Goal: Task Accomplishment & Management: Complete application form

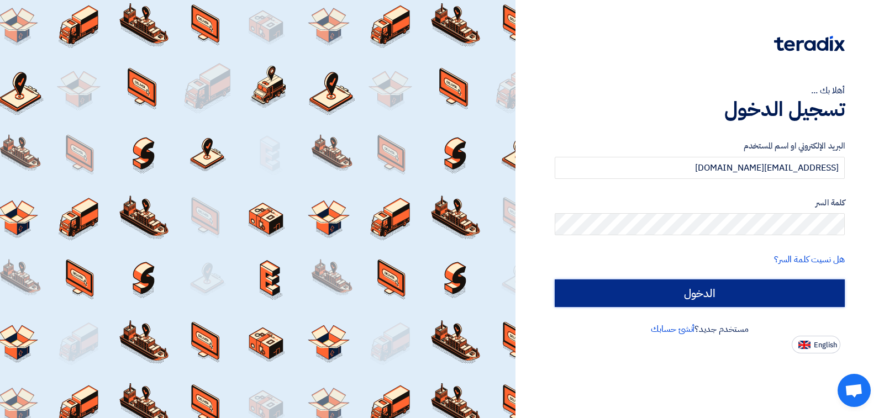
click at [724, 293] on input "الدخول" at bounding box center [700, 294] width 290 height 28
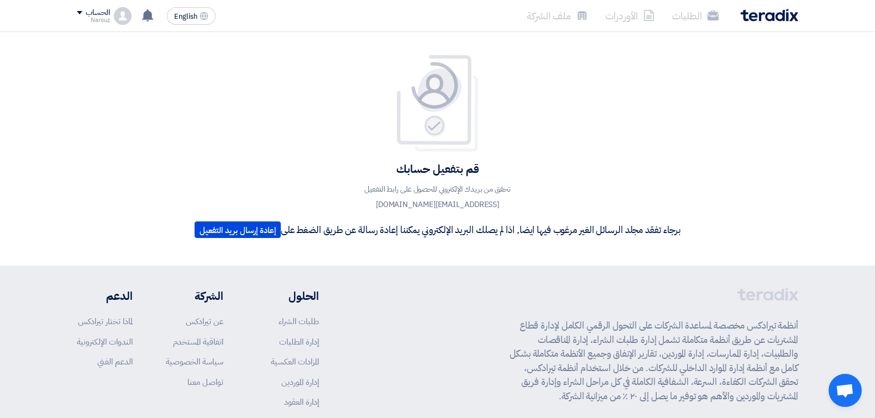
click at [89, 12] on div "الحساب" at bounding box center [98, 12] width 24 height 9
click at [152, 40] on li "الطلبات" at bounding box center [134, 43] width 115 height 22
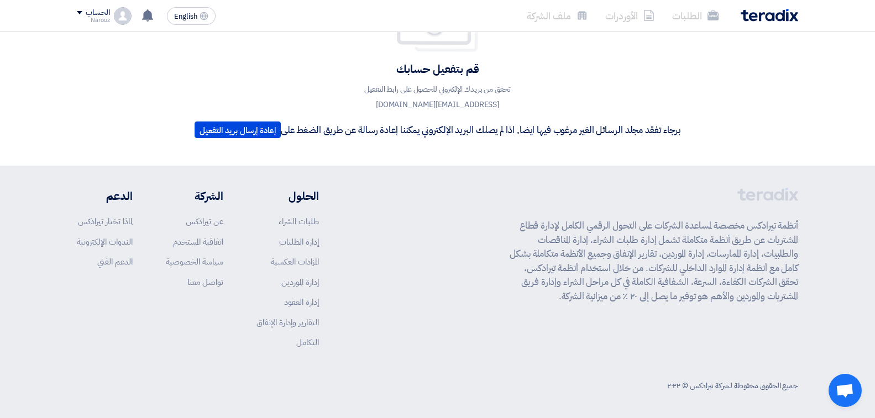
scroll to position [101, 0]
click at [97, 10] on div "الحساب" at bounding box center [98, 12] width 24 height 9
click at [300, 217] on link "طلبات الشراء" at bounding box center [299, 220] width 40 height 12
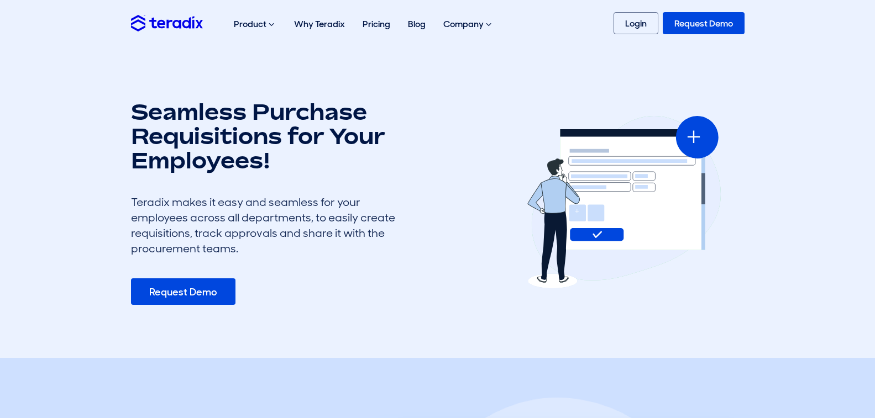
click at [192, 291] on link "Request Demo" at bounding box center [183, 292] width 104 height 27
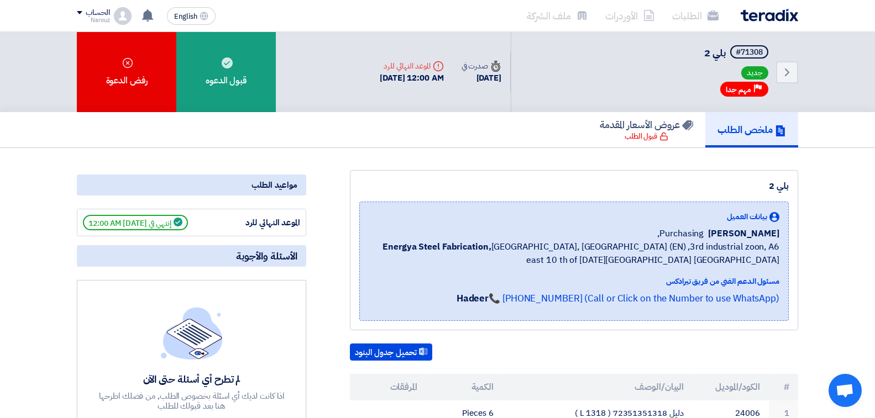
scroll to position [55, 0]
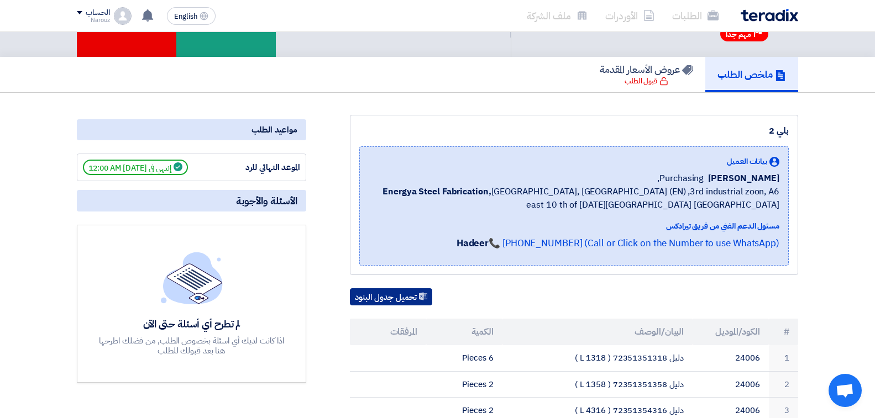
click at [394, 296] on button "تحميل جدول البنود" at bounding box center [391, 297] width 82 height 18
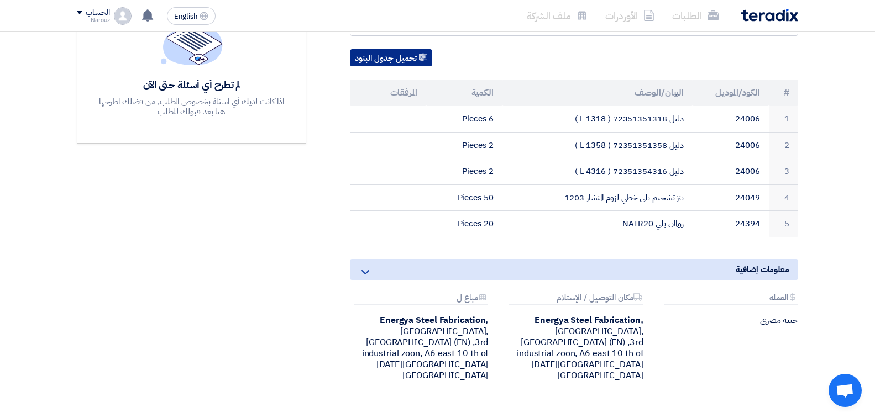
scroll to position [276, 0]
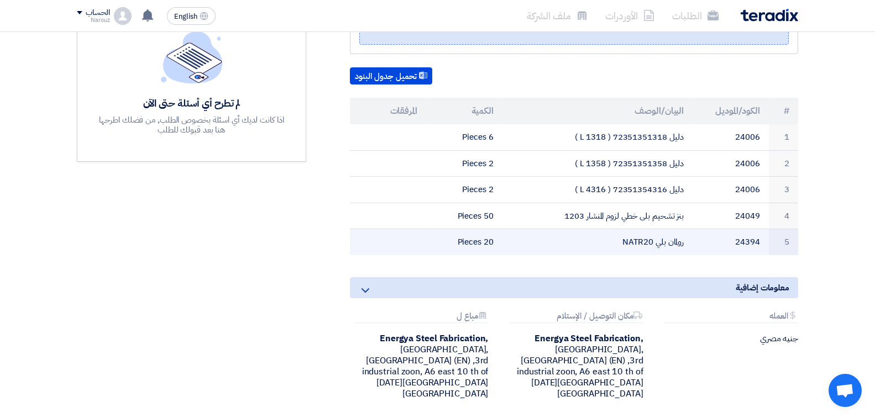
drag, startPoint x: 625, startPoint y: 244, endPoint x: 656, endPoint y: 242, distance: 31.6
click at [656, 242] on td "رولمان بلي NATR20" at bounding box center [597, 242] width 191 height 26
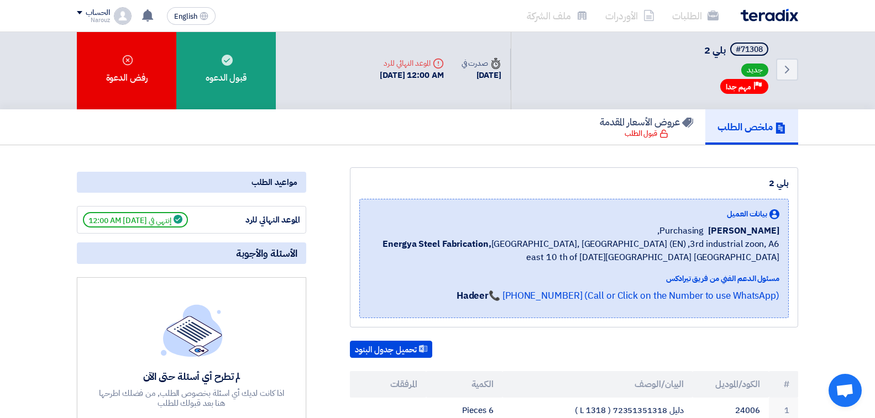
scroll to position [0, 0]
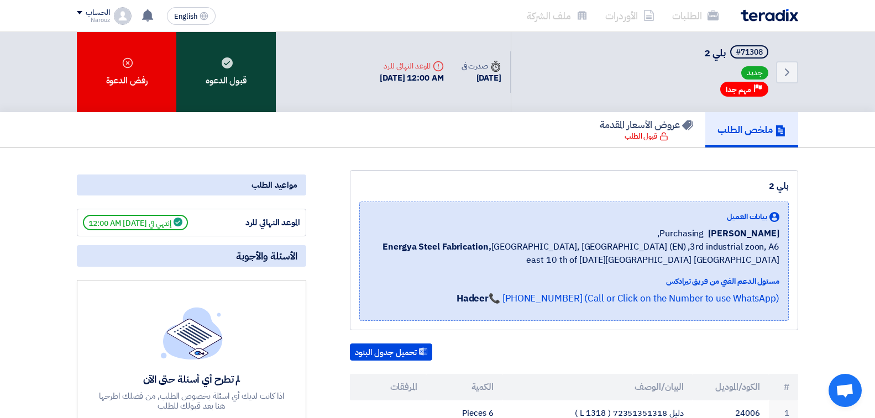
click at [225, 83] on div "قبول الدعوه" at bounding box center [225, 72] width 99 height 80
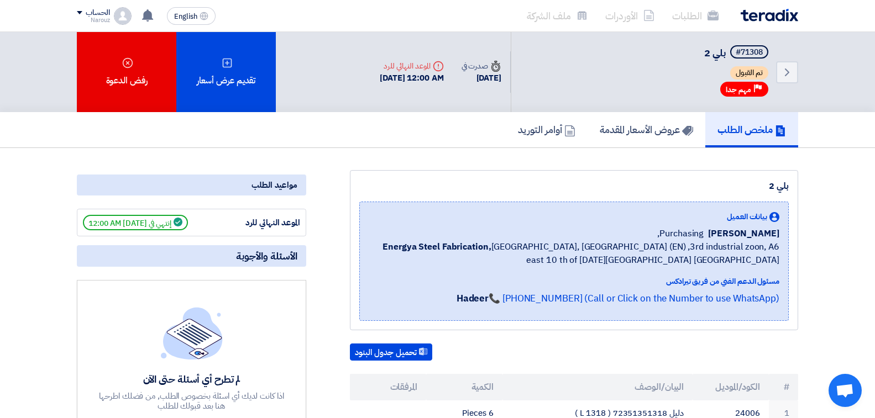
click at [691, 15] on li "الطلبات" at bounding box center [695, 16] width 64 height 26
click at [763, 13] on img at bounding box center [768, 15] width 57 height 13
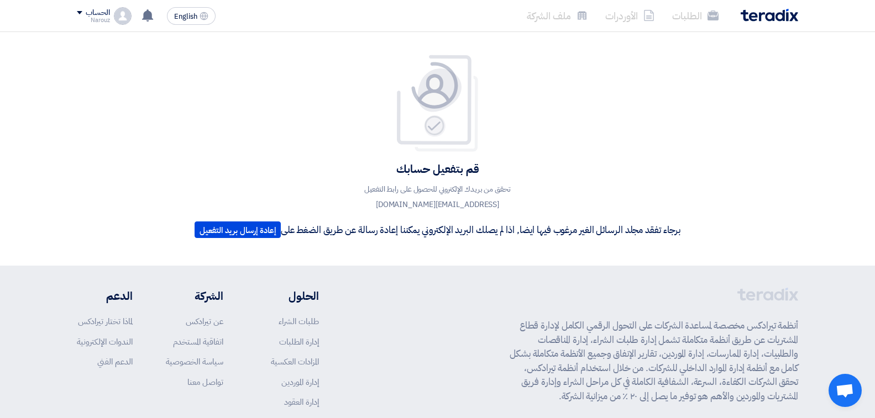
click at [94, 9] on div "الحساب" at bounding box center [98, 12] width 24 height 9
click at [140, 129] on li "خروج" at bounding box center [134, 130] width 115 height 22
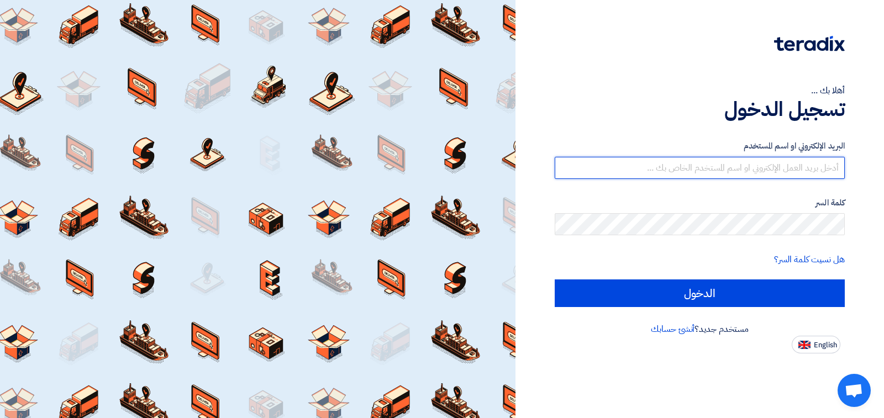
type input "[EMAIL_ADDRESS][DOMAIN_NAME]"
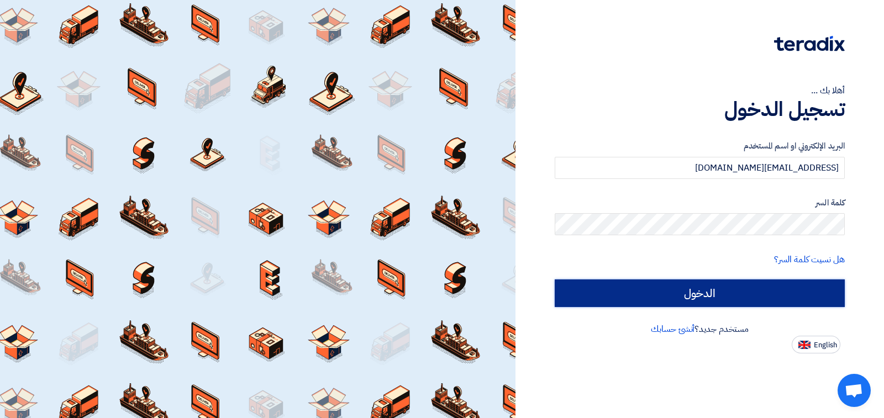
click at [705, 294] on input "الدخول" at bounding box center [700, 294] width 290 height 28
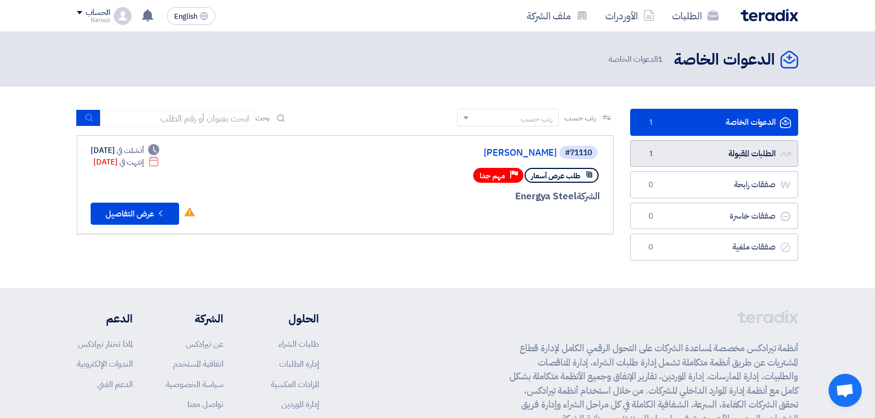
click at [732, 150] on link "الطلبات المقبولة الطلبات المقبولة 1" at bounding box center [714, 153] width 168 height 27
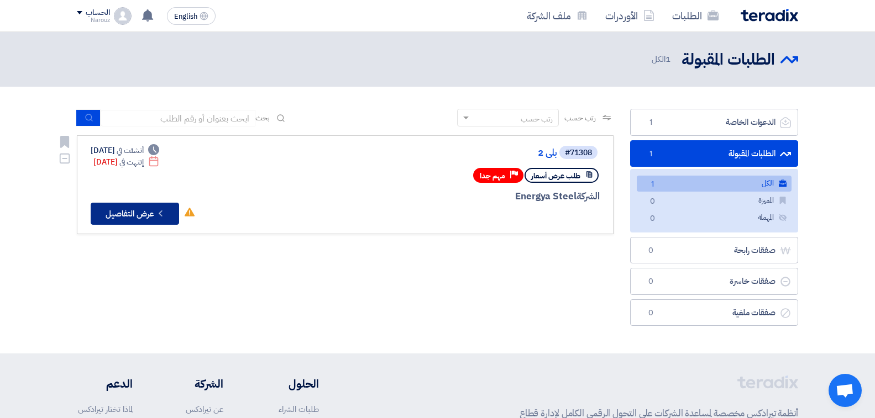
click at [129, 212] on button "Check details عرض التفاصيل" at bounding box center [135, 214] width 88 height 22
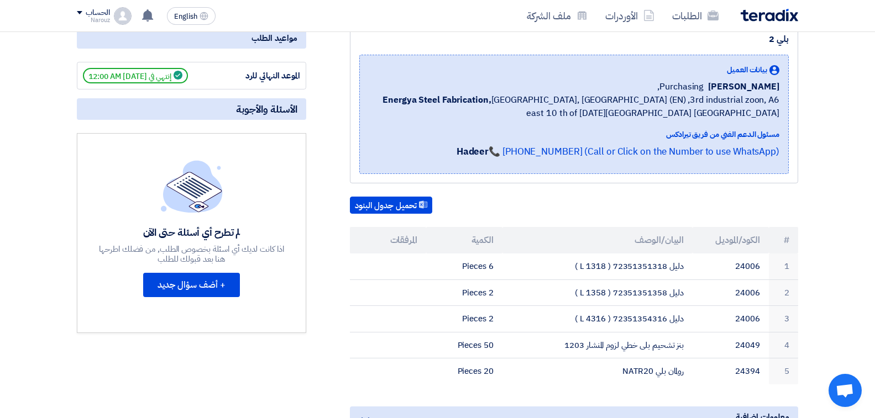
scroll to position [166, 0]
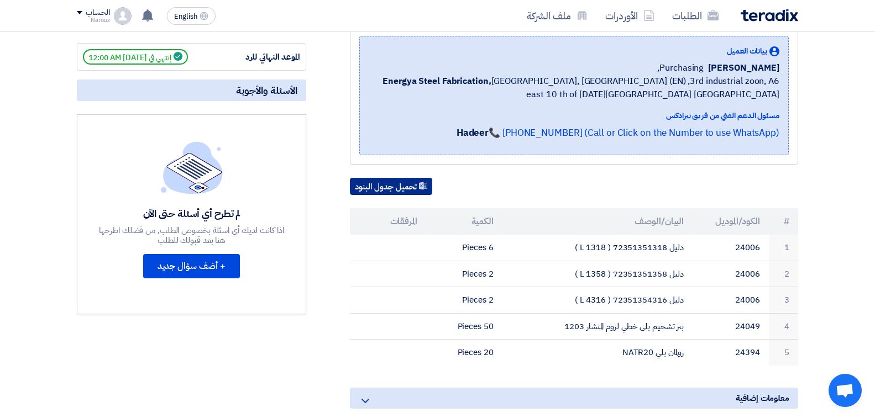
click at [391, 185] on button "تحميل جدول البنود" at bounding box center [391, 187] width 82 height 18
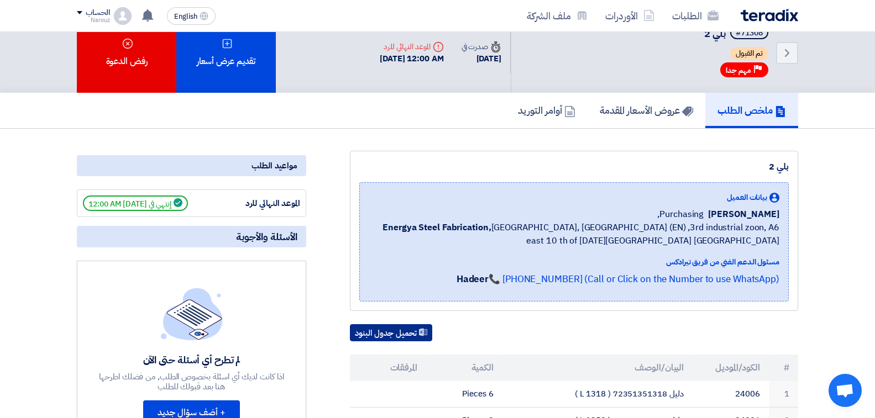
scroll to position [0, 0]
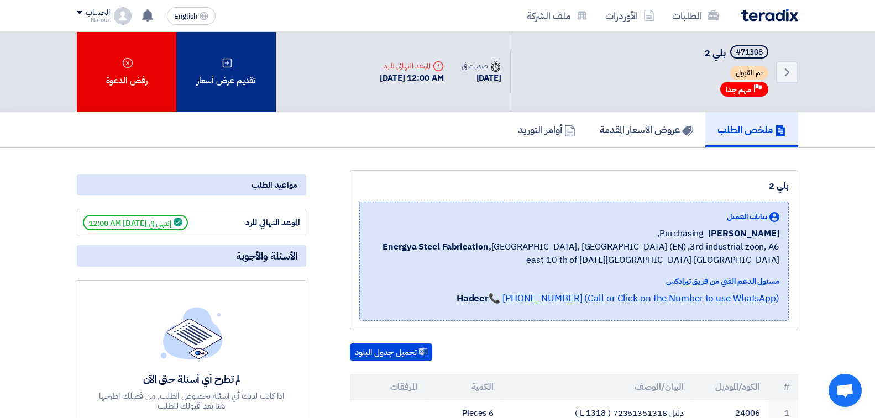
click at [242, 72] on div "تقديم عرض أسعار" at bounding box center [225, 72] width 99 height 80
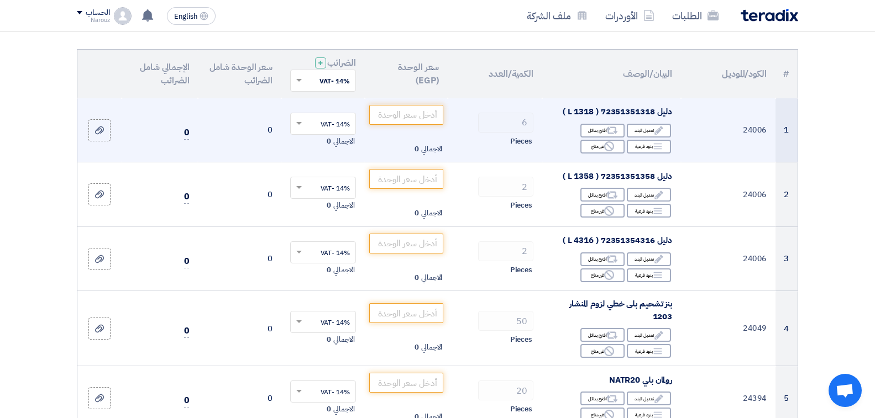
scroll to position [166, 0]
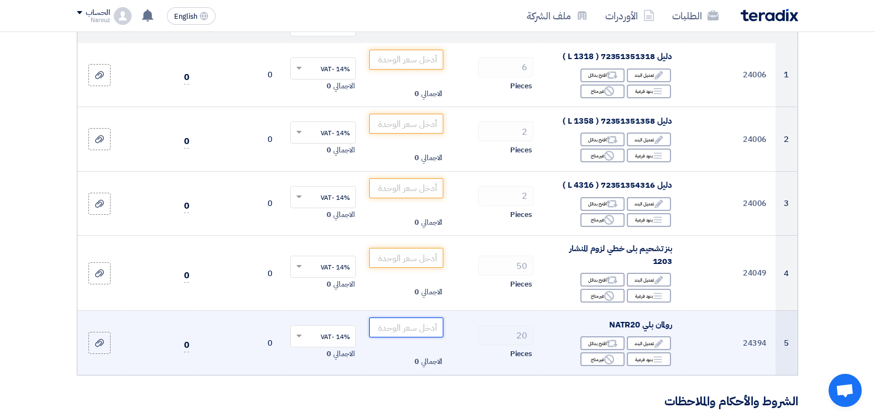
click at [413, 329] on input "number" at bounding box center [406, 328] width 75 height 20
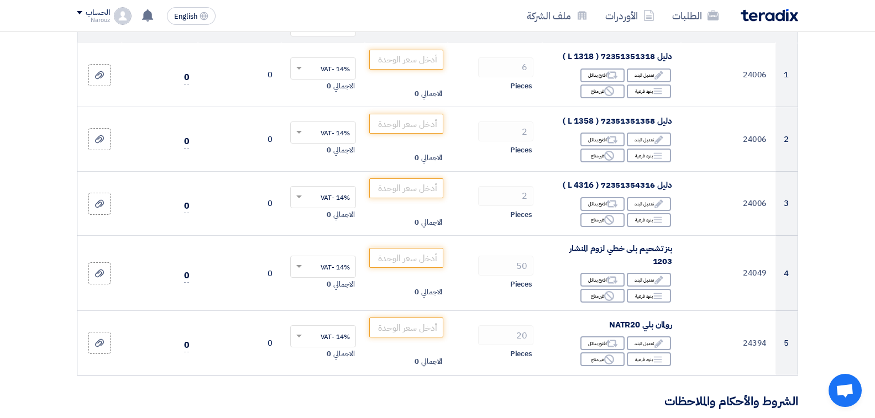
click at [853, 309] on section "تفاصيل الطلب # الكود/الموديل البيان/الوصف الكمية/العدد سعر الوحدة (EGP) الضرائب…" at bounding box center [437, 397] width 875 height 920
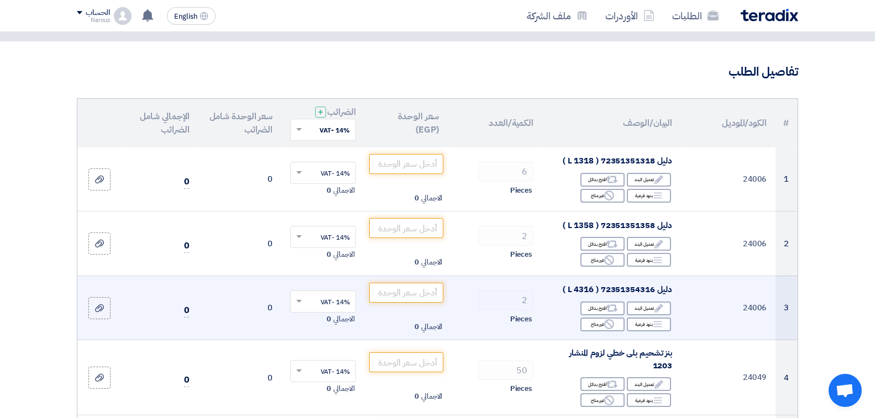
scroll to position [55, 0]
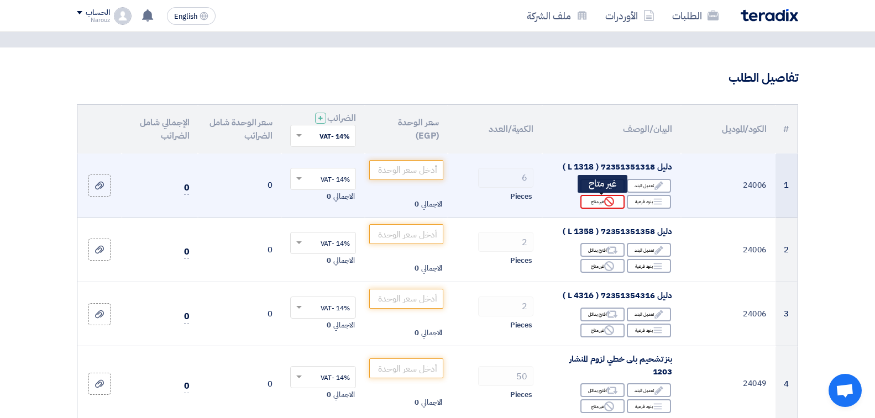
click at [593, 199] on div "Reject غير متاح" at bounding box center [602, 202] width 44 height 14
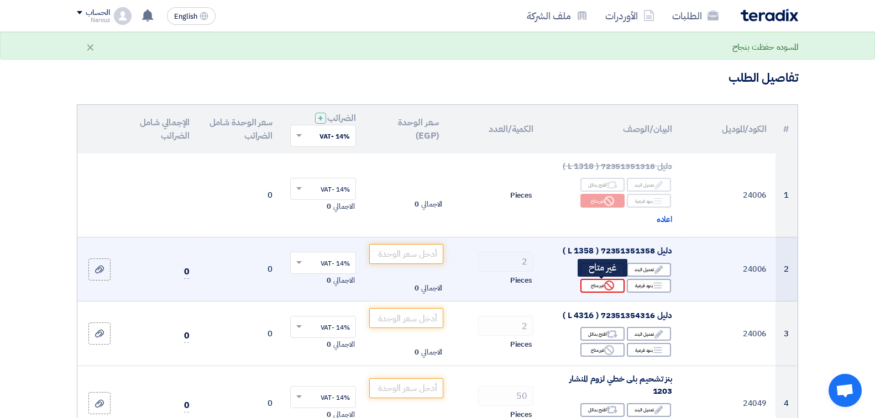
click at [594, 282] on div "Reject غير متاح" at bounding box center [602, 286] width 44 height 14
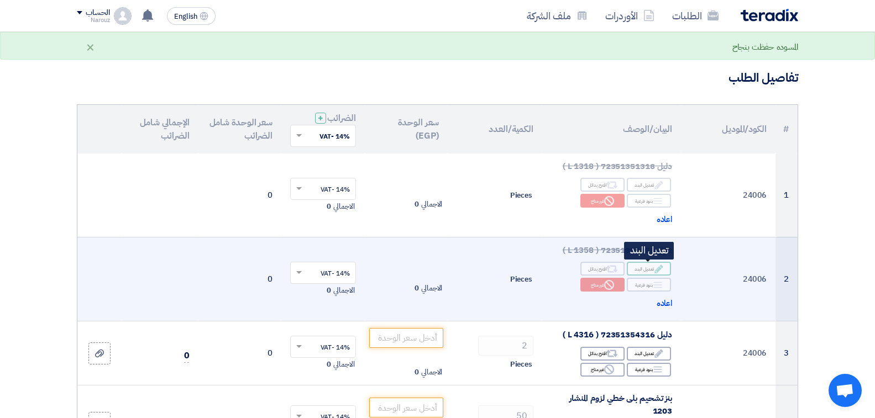
scroll to position [111, 0]
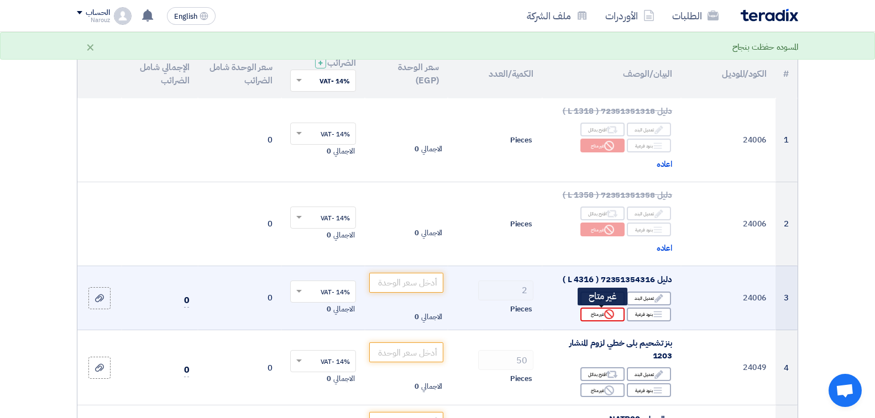
click at [598, 311] on div "Reject غير متاح" at bounding box center [602, 315] width 44 height 14
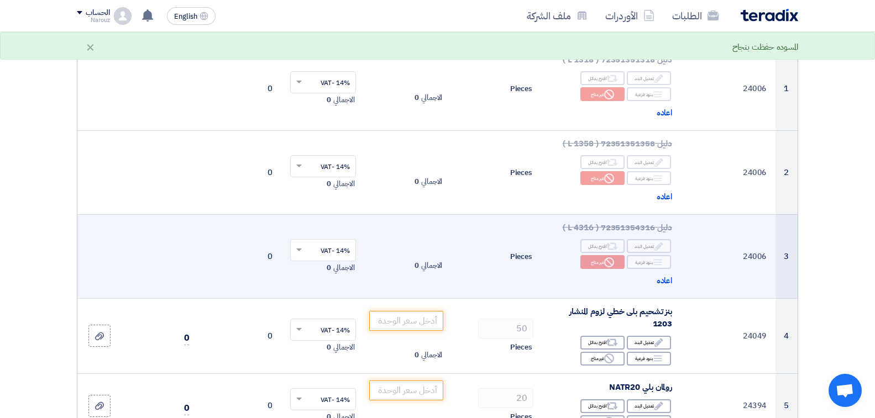
scroll to position [221, 0]
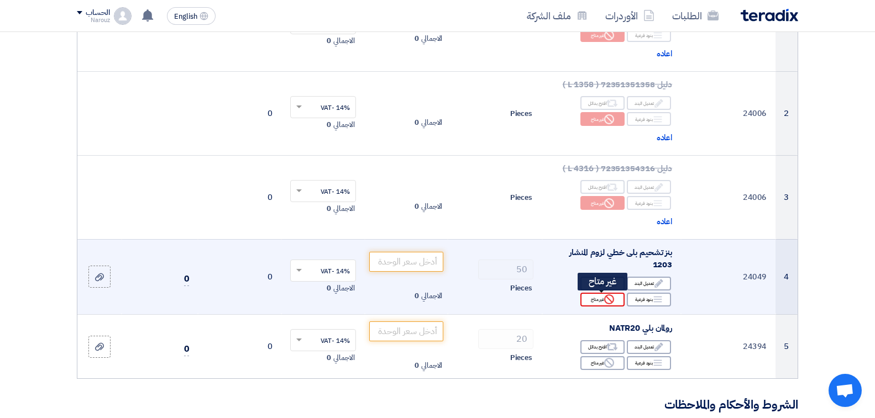
click at [600, 298] on div "Reject غير متاح" at bounding box center [602, 300] width 44 height 14
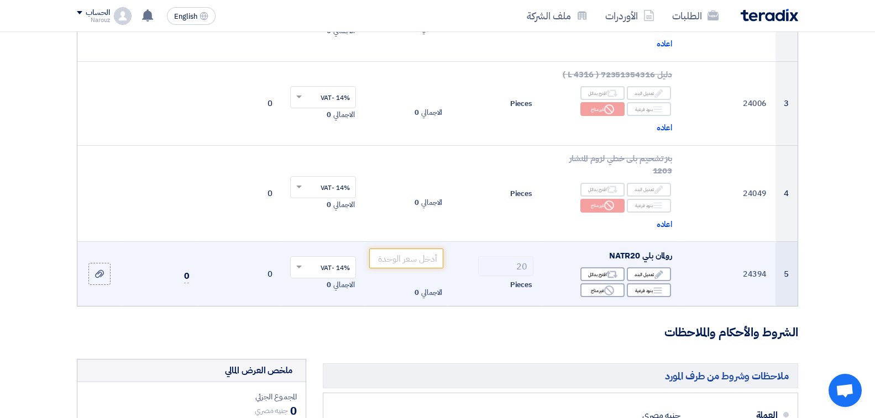
scroll to position [332, 0]
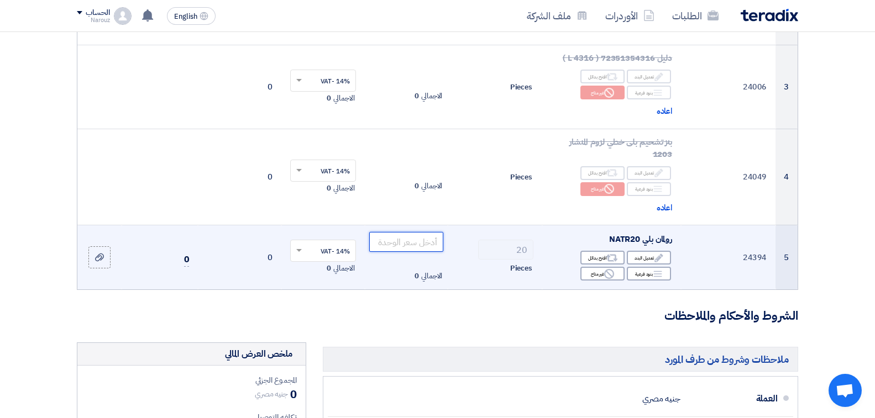
click at [414, 237] on input "number" at bounding box center [406, 242] width 75 height 20
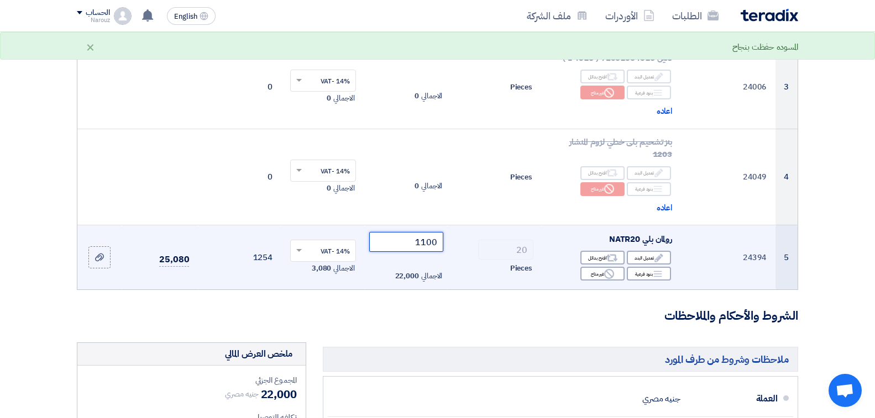
type input "1100"
click at [468, 266] on div "Pieces" at bounding box center [494, 268] width 77 height 13
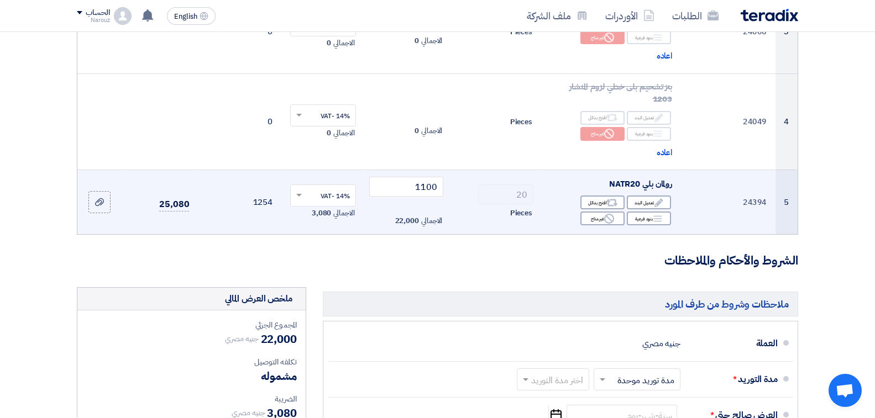
scroll to position [442, 0]
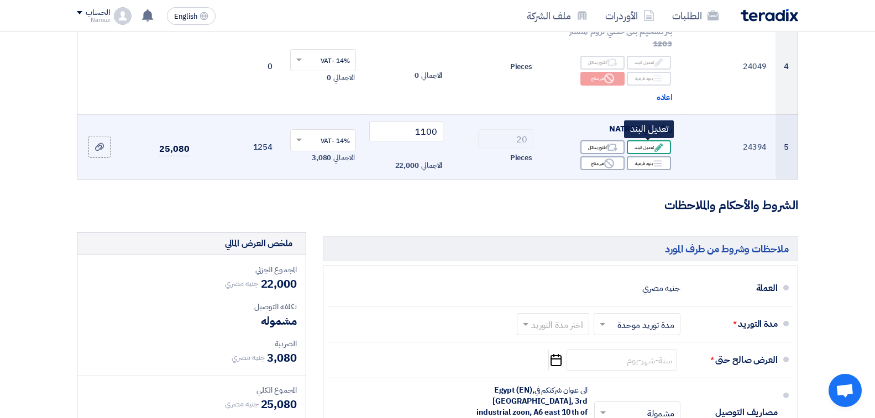
click at [640, 143] on div "Edit تعديل البند" at bounding box center [649, 147] width 44 height 14
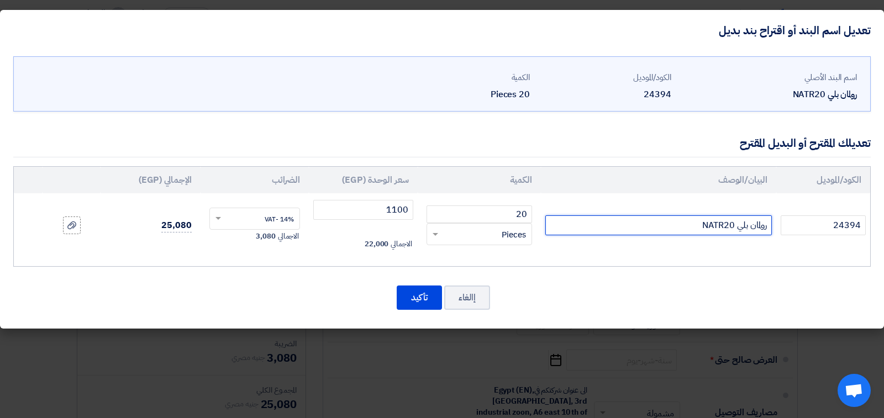
click at [685, 225] on input "رولمان بلي NATR20" at bounding box center [658, 226] width 227 height 20
type input "رولمان بلي NATR20-IKO-JAPAN"
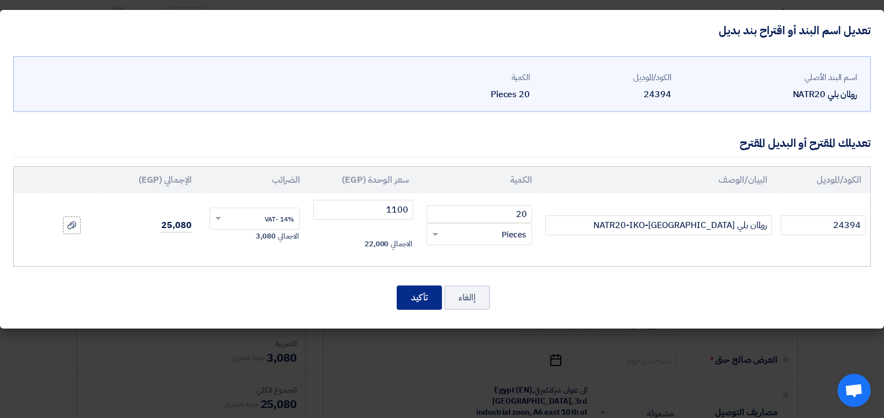
click at [420, 296] on button "تأكيد" at bounding box center [419, 298] width 45 height 24
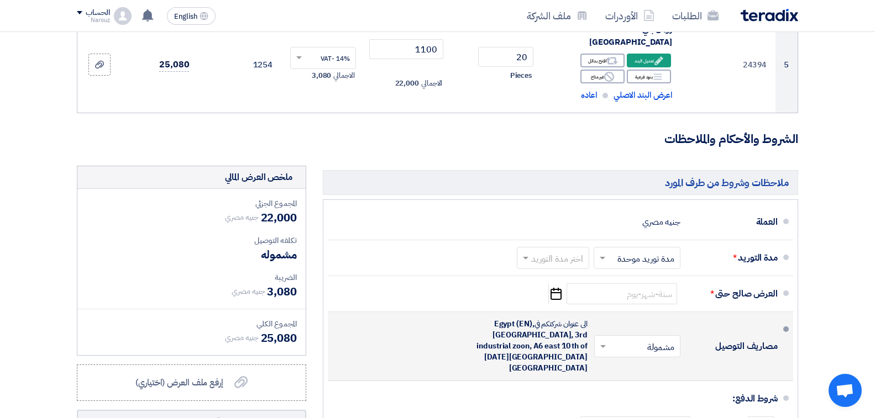
scroll to position [553, 0]
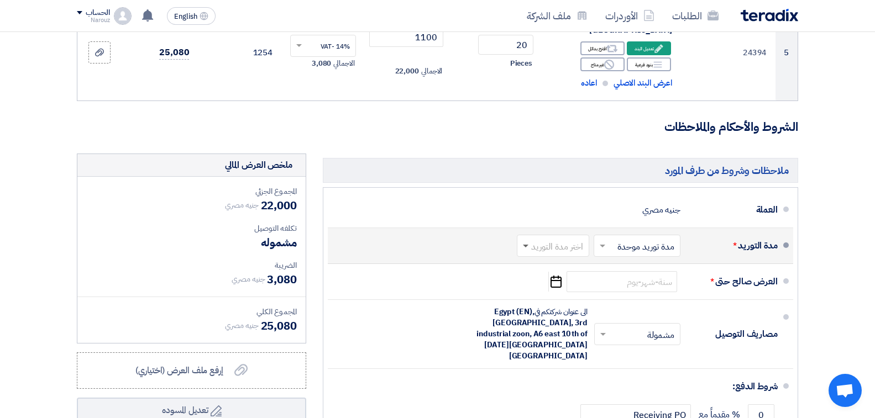
click at [524, 245] on span at bounding box center [526, 247] width 6 height 4
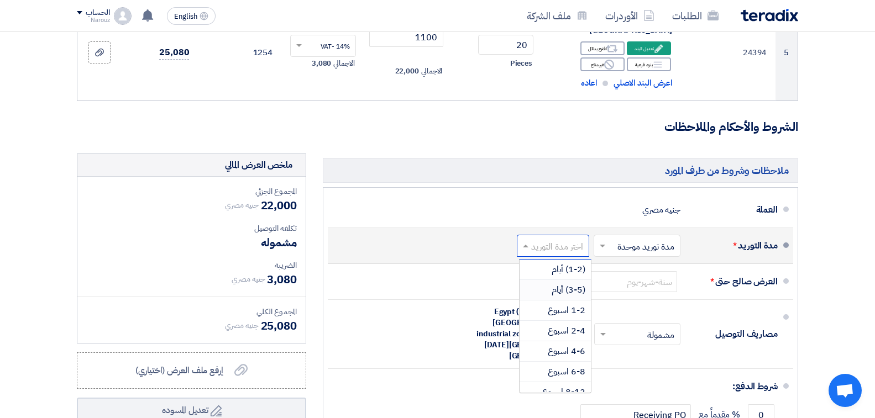
click at [562, 283] on span "(3-5) أيام" at bounding box center [569, 289] width 34 height 13
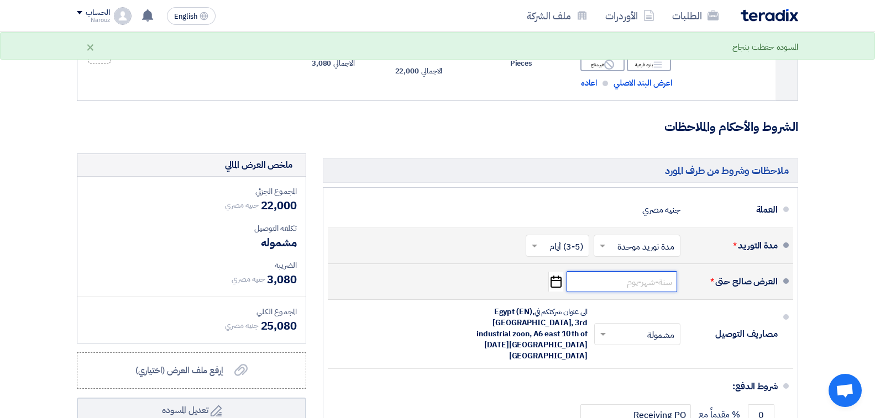
click at [634, 271] on input at bounding box center [621, 281] width 111 height 21
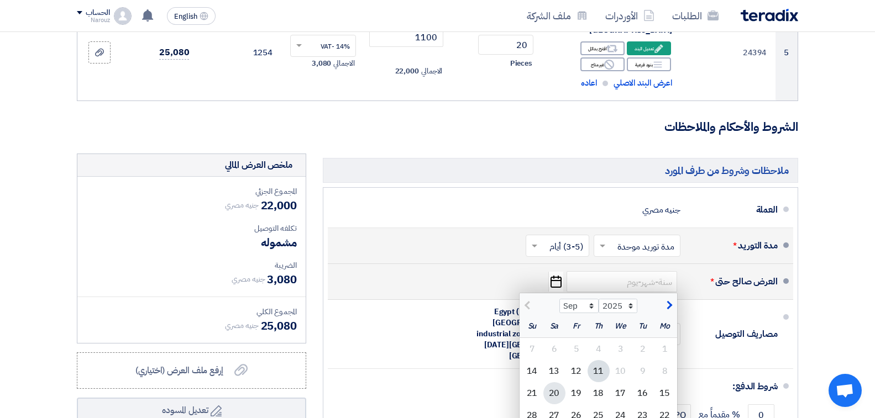
click at [553, 382] on div "20" at bounding box center [554, 393] width 22 height 22
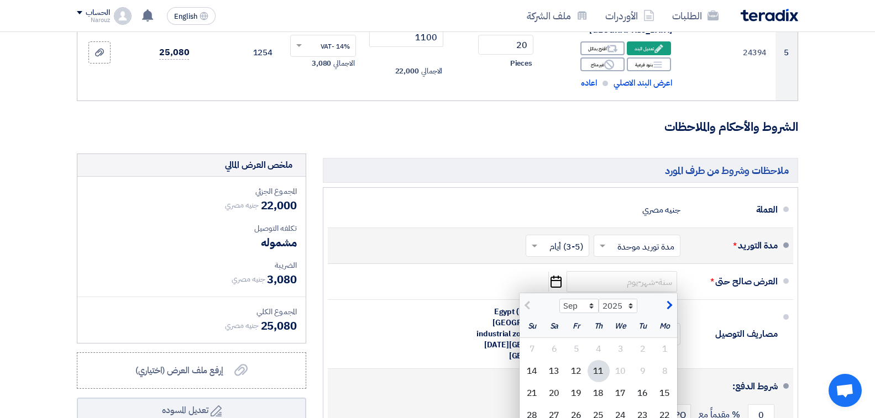
type input "9/20/2025"
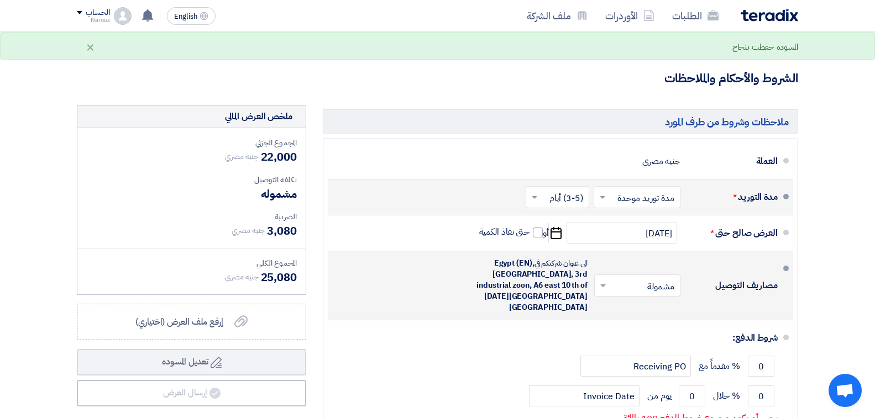
scroll to position [608, 0]
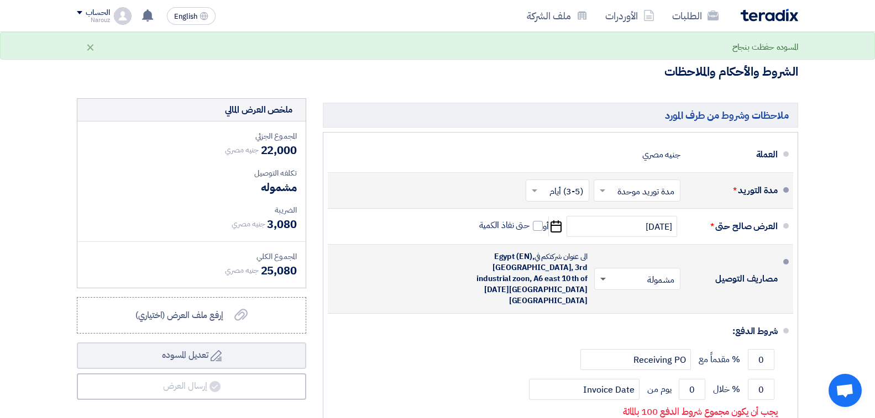
click at [602, 278] on span at bounding box center [603, 280] width 6 height 4
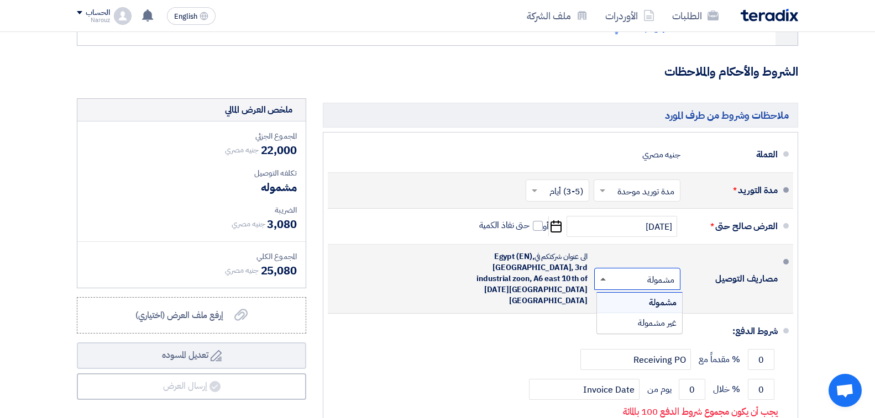
click at [602, 278] on span at bounding box center [603, 279] width 6 height 3
click at [629, 313] on div "غير مشمولة" at bounding box center [639, 323] width 85 height 20
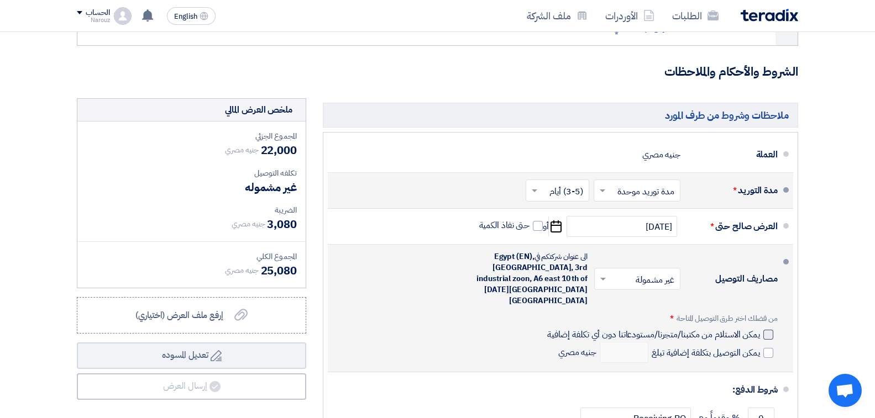
click at [769, 330] on div at bounding box center [768, 335] width 10 height 10
click at [760, 329] on input "يمكن الاستلام من مكتبنا/متجرنا/مستودعاتنا دون أي تكلفة إضافية" at bounding box center [652, 339] width 215 height 21
checkbox input "true"
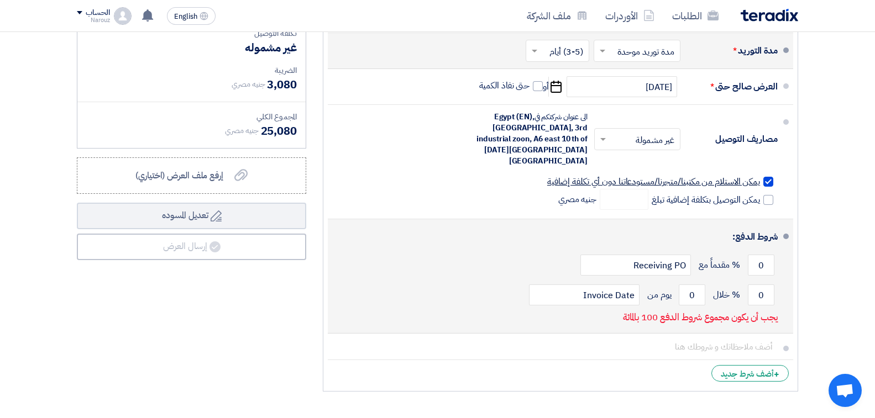
scroll to position [774, 0]
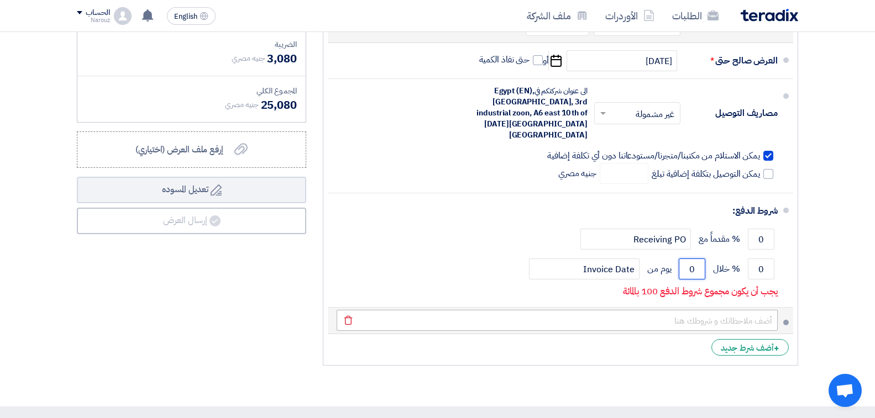
drag, startPoint x: 698, startPoint y: 236, endPoint x: 728, endPoint y: 294, distance: 65.2
click at [691, 259] on input "0" at bounding box center [692, 269] width 27 height 21
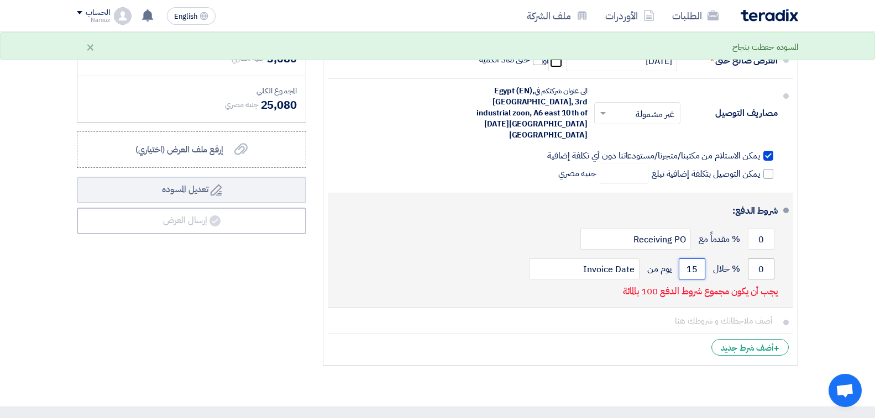
type input "15"
click at [769, 259] on input "0" at bounding box center [761, 269] width 27 height 21
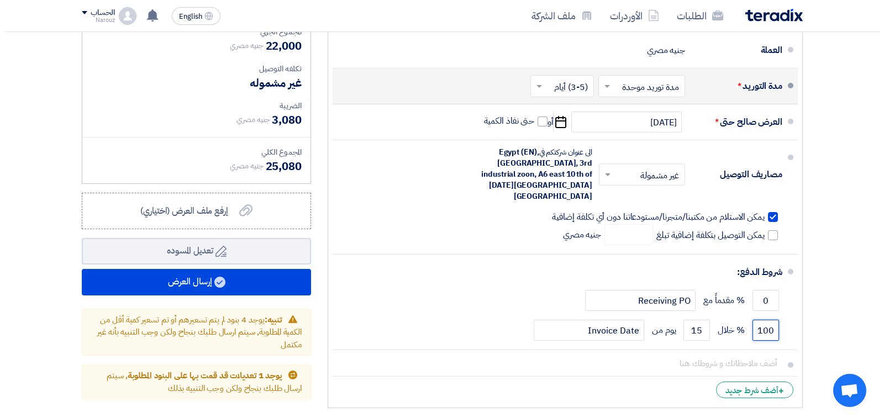
scroll to position [718, 0]
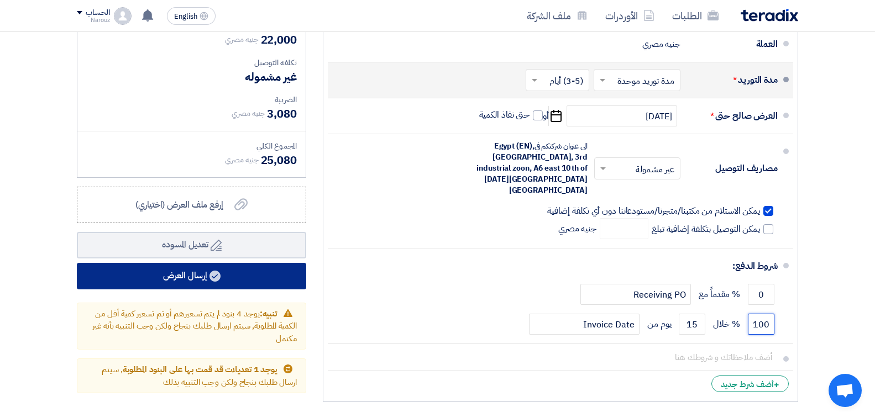
type input "100"
click at [227, 263] on button "إرسال العرض" at bounding box center [191, 276] width 229 height 27
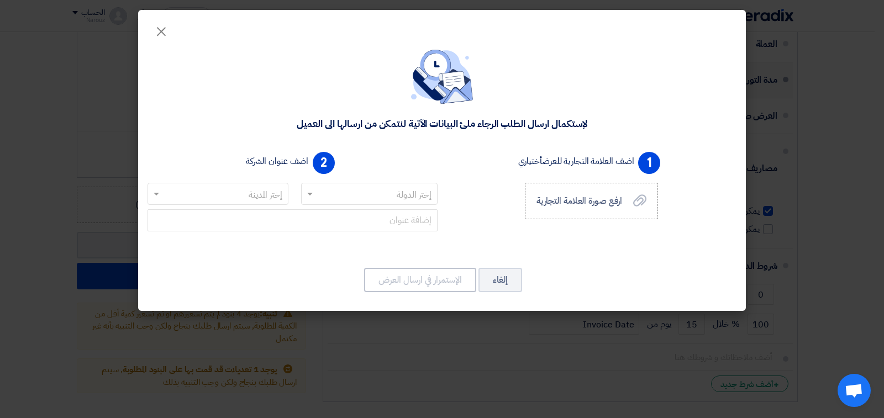
click at [306, 194] on span at bounding box center [309, 193] width 14 height 13
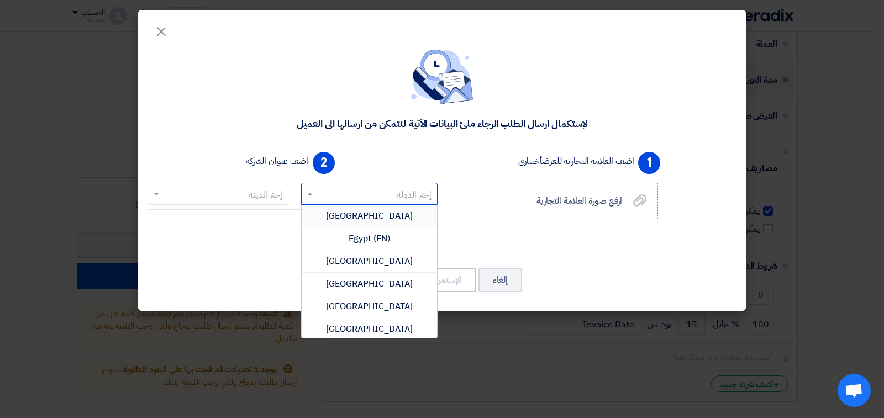
click at [360, 213] on div "Egypt" at bounding box center [370, 216] width 136 height 23
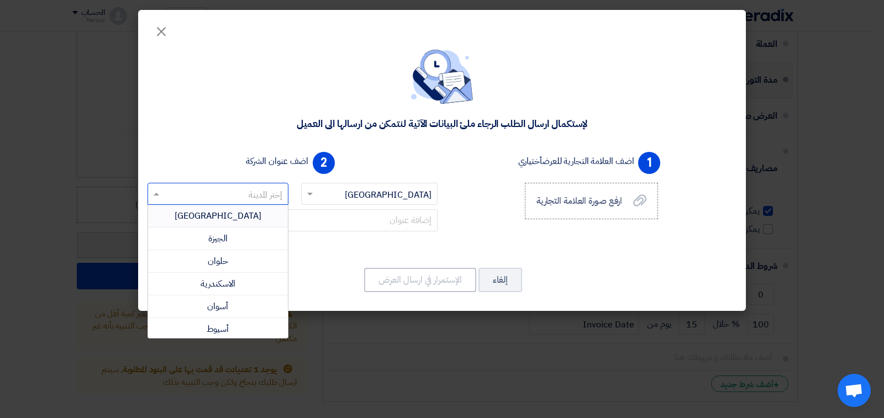
click at [153, 192] on span at bounding box center [155, 193] width 14 height 13
click at [204, 215] on div "القاهرة" at bounding box center [218, 216] width 140 height 23
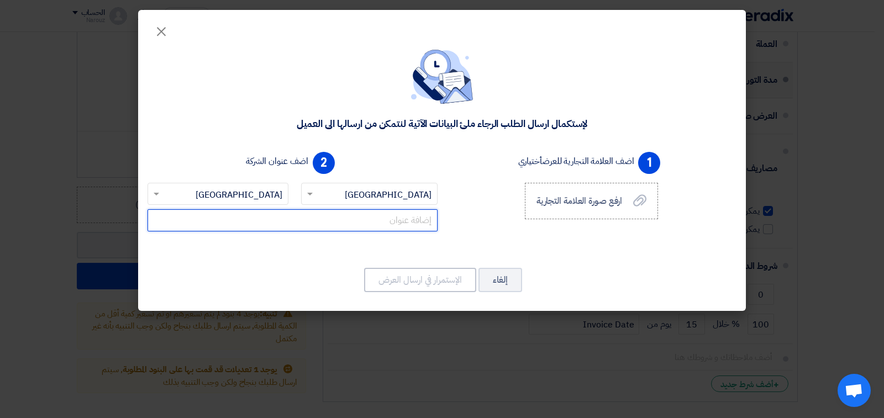
click at [349, 219] on input "text" at bounding box center [293, 220] width 290 height 22
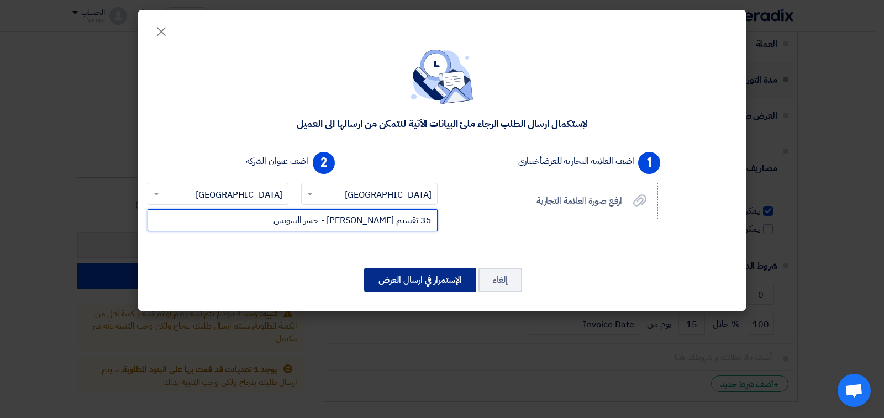
type input "35 تقسيم عمر بن الخطاب - جسر السويس"
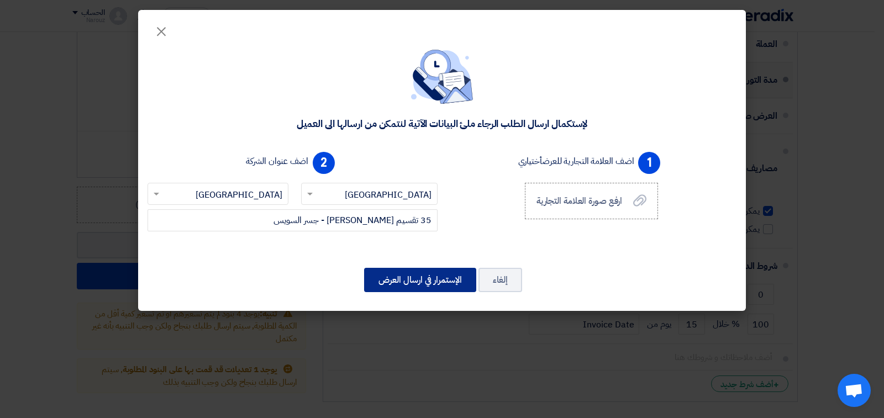
click at [420, 280] on button "الإستمرار في ارسال العرض" at bounding box center [420, 280] width 112 height 24
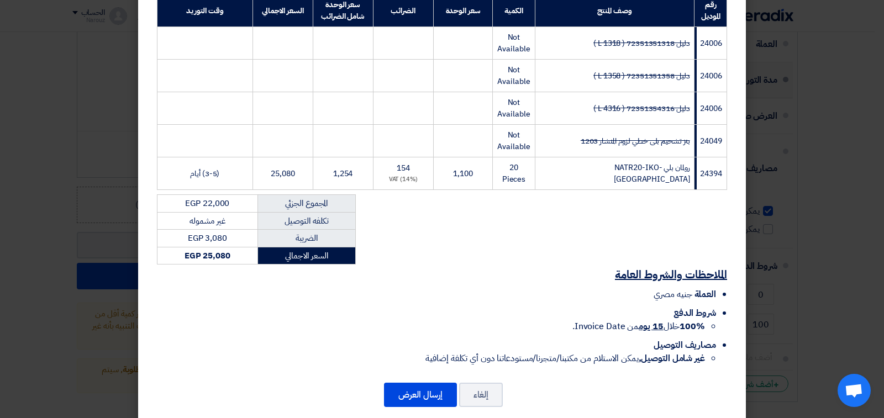
scroll to position [201, 0]
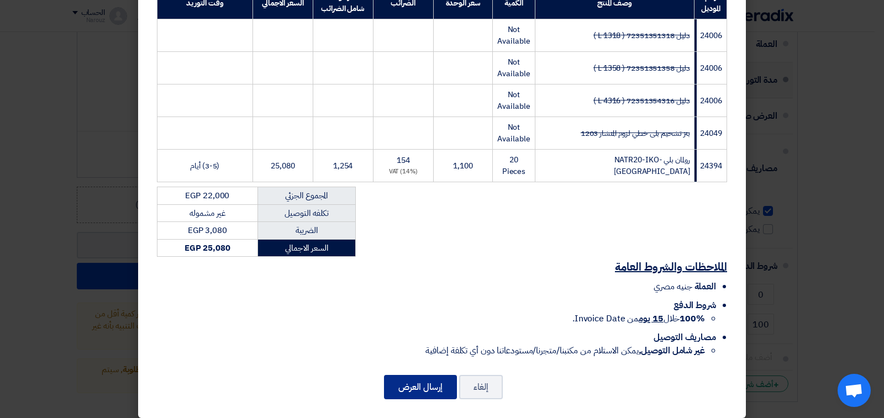
click at [416, 376] on button "إرسال العرض" at bounding box center [420, 387] width 73 height 24
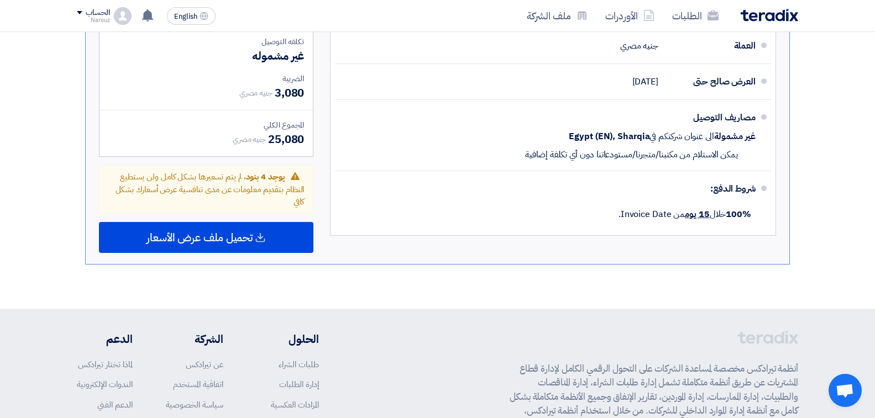
scroll to position [685, 0]
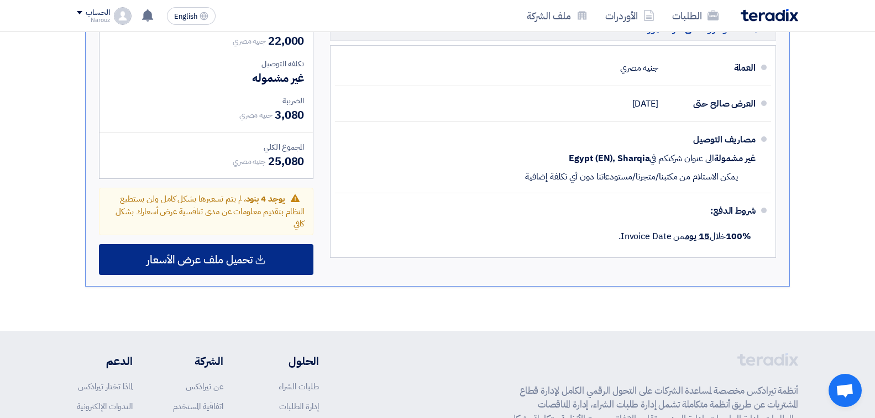
click at [214, 256] on span "تحميل ملف عرض الأسعار" at bounding box center [199, 260] width 106 height 10
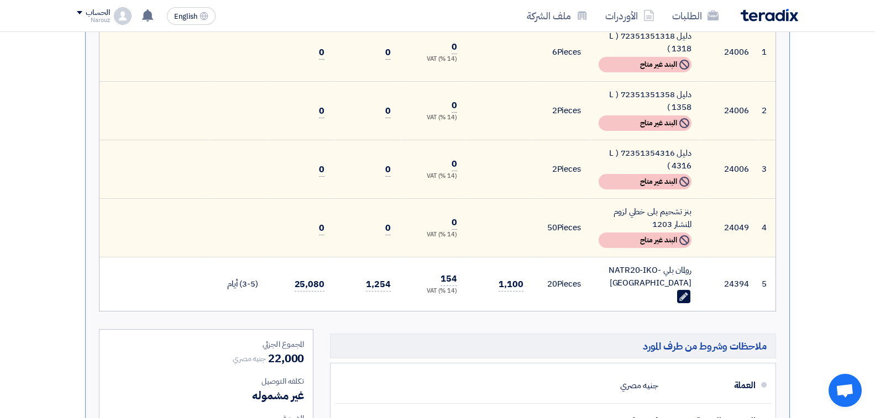
scroll to position [387, 0]
